Goal: Information Seeking & Learning: Understand process/instructions

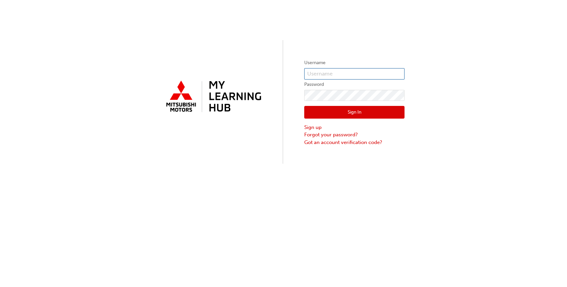
type input "0005974975"
click at [351, 107] on button "Sign In" at bounding box center [354, 112] width 100 height 13
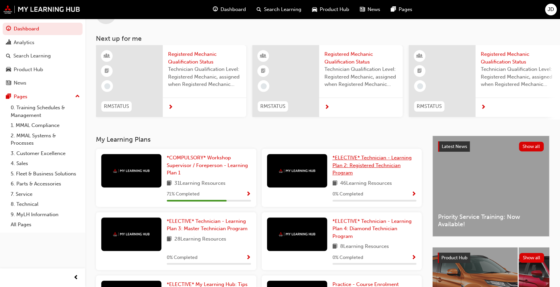
scroll to position [44, 0]
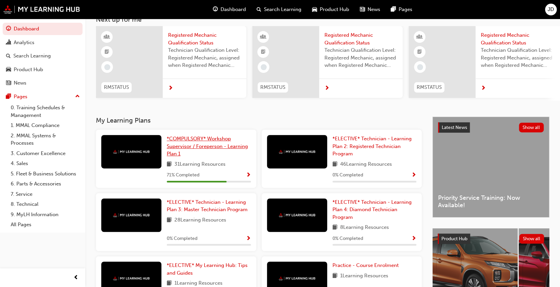
click at [201, 144] on link "*COMPULSORY* Workshop Supervisor / Foreperson - Learning Plan 1" at bounding box center [209, 146] width 84 height 23
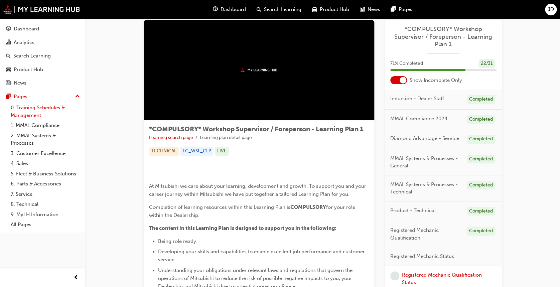
scroll to position [3, 0]
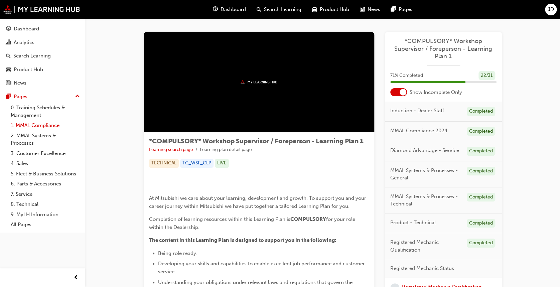
click at [37, 127] on link "1. MMAL Compliance" at bounding box center [45, 125] width 75 height 10
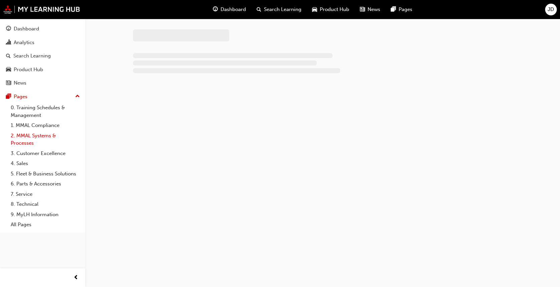
click at [38, 138] on link "2. MMAL Systems & Processes" at bounding box center [45, 140] width 75 height 18
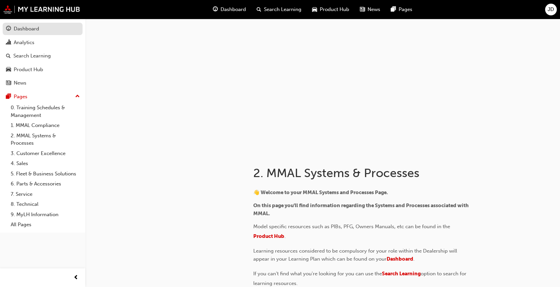
click at [30, 27] on div "Dashboard" at bounding box center [26, 29] width 25 height 8
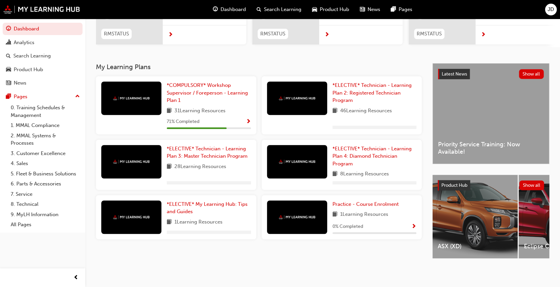
scroll to position [103, 0]
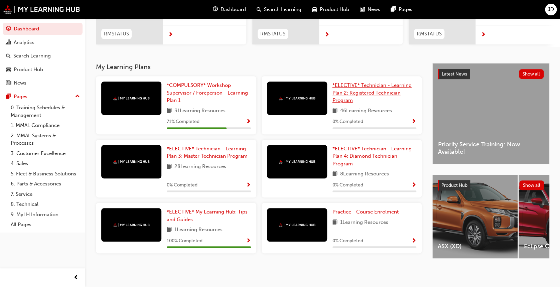
click at [358, 86] on link "*ELECTIVE* Technician - Learning Plan 2: Registered Technician Program" at bounding box center [375, 93] width 84 height 23
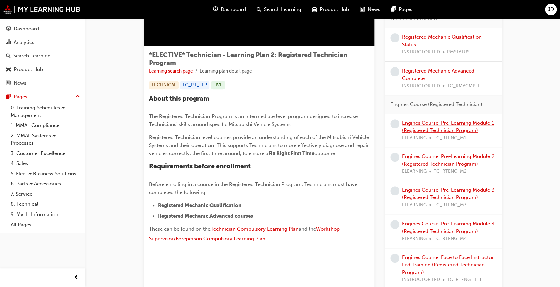
scroll to position [134, 0]
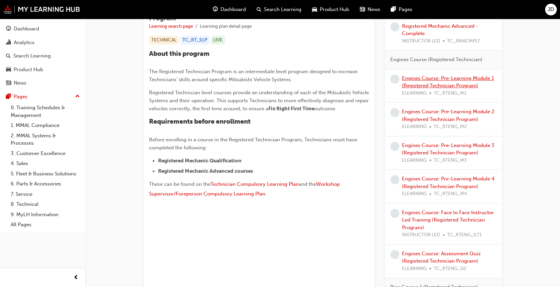
click at [448, 78] on link "Engines Course: Pre-Learning Module 1 (Registered Technician Program)" at bounding box center [448, 82] width 92 height 14
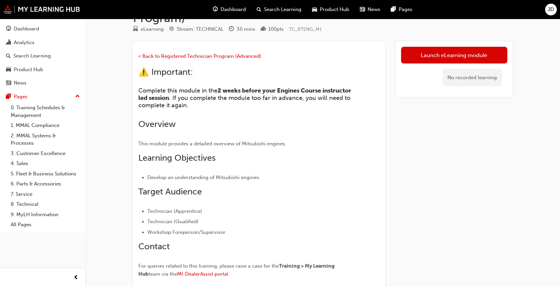
scroll to position [44, 0]
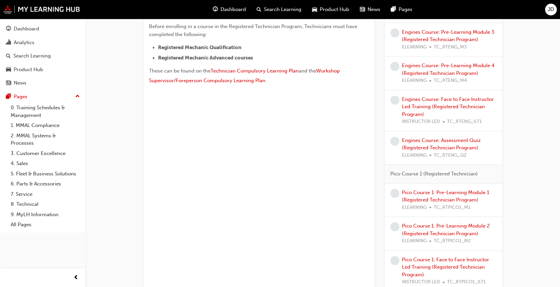
scroll to position [210, 0]
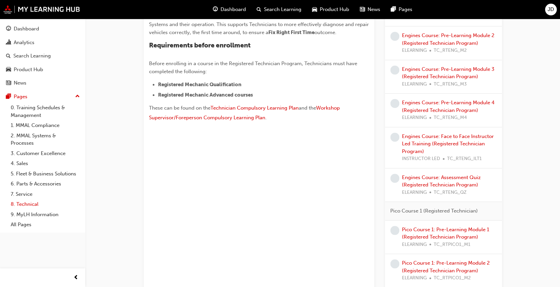
click at [27, 204] on link "8. Technical" at bounding box center [45, 204] width 75 height 10
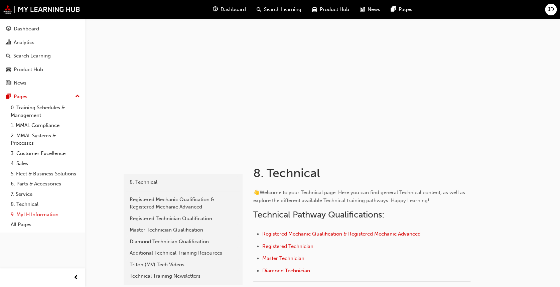
click at [40, 213] on link "9. MyLH Information" at bounding box center [45, 215] width 75 height 10
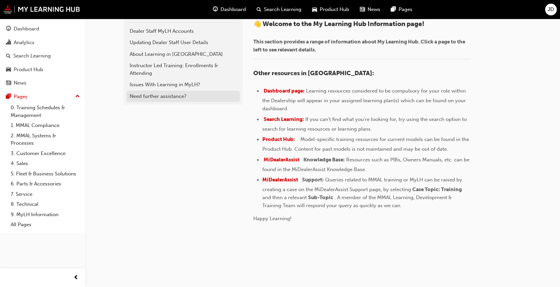
scroll to position [80, 0]
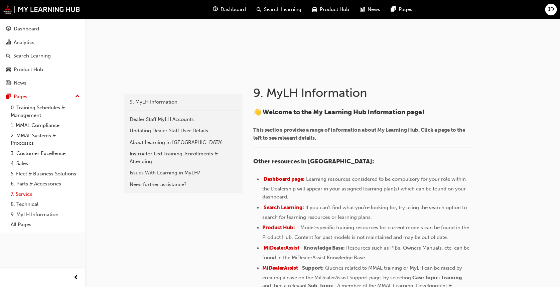
click at [24, 194] on link "7. Service" at bounding box center [45, 194] width 75 height 10
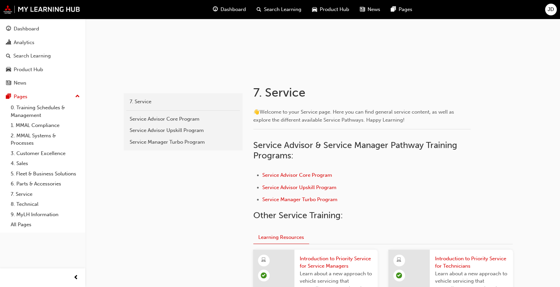
scroll to position [89, 0]
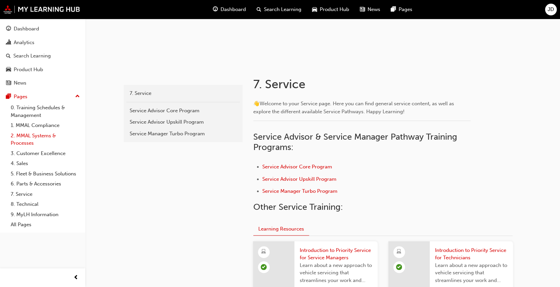
click at [41, 139] on link "2. MMAL Systems & Processes" at bounding box center [45, 140] width 75 height 18
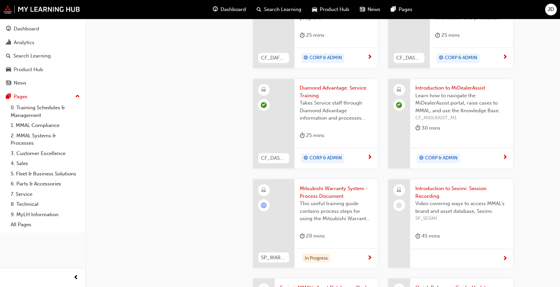
scroll to position [490, 0]
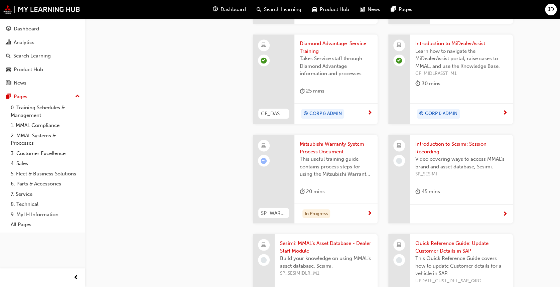
click at [317, 208] on div "In Progress" at bounding box center [336, 214] width 83 height 20
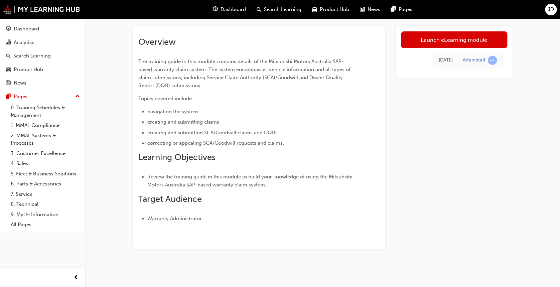
scroll to position [34, 0]
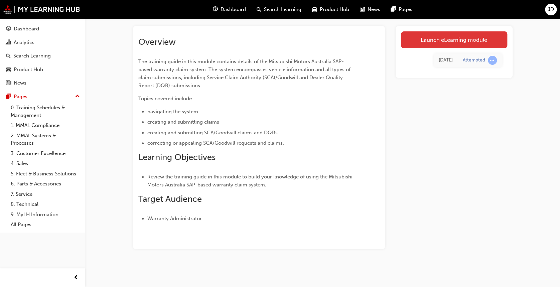
click at [443, 40] on link "Launch eLearning module" at bounding box center [454, 39] width 106 height 17
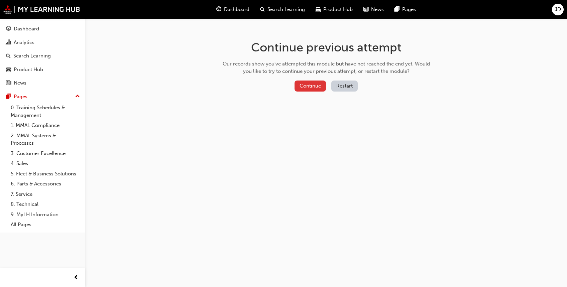
click at [307, 86] on button "Continue" at bounding box center [310, 86] width 31 height 11
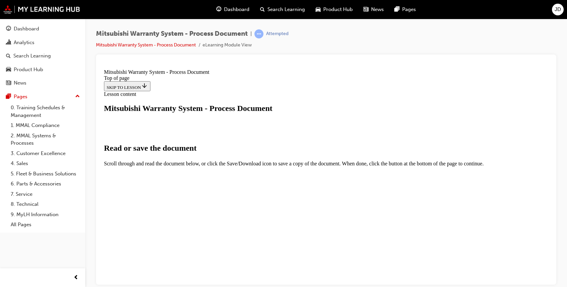
type input "85"
select select "auto"
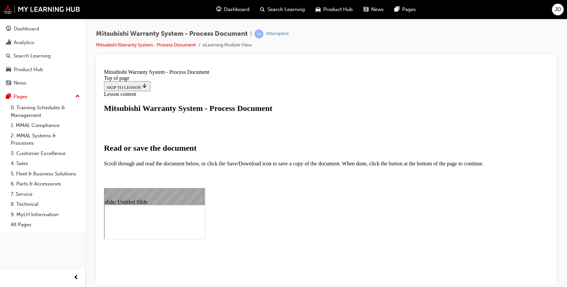
click at [564, 103] on div "Mitsubishi Warranty System - Process Document | Attempted Mitsubishi Warranty S…" at bounding box center [326, 145] width 482 height 252
drag, startPoint x: 360, startPoint y: 824, endPoint x: 330, endPoint y: 848, distance: 38.6
drag, startPoint x: 317, startPoint y: 814, endPoint x: 118, endPoint y: 753, distance: 208.6
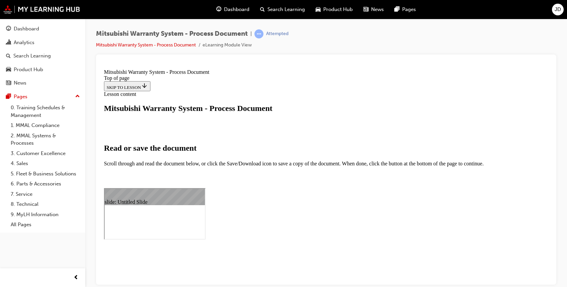
drag, startPoint x: 196, startPoint y: 817, endPoint x: 129, endPoint y: 810, distance: 67.2
type input "107"
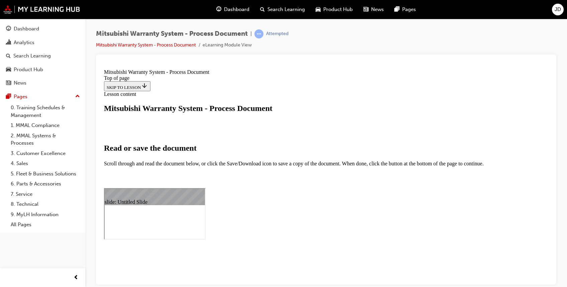
scroll to position [19082, 0]
